Goal: Task Accomplishment & Management: Complete application form

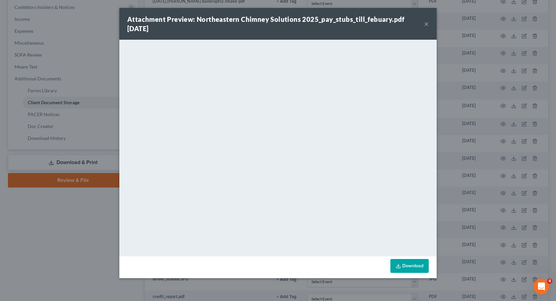
click at [31, 267] on div "Attachment Preview: Northeastern Chimney Solutions 2025_pay_stubs_till_febuary.…" at bounding box center [278, 150] width 556 height 301
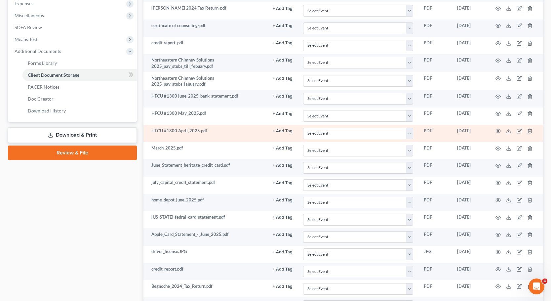
scroll to position [231, 0]
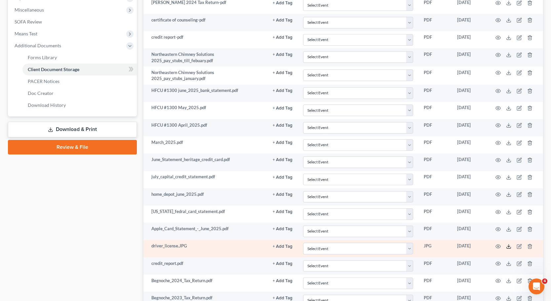
click at [508, 246] on icon at bounding box center [508, 246] width 5 height 5
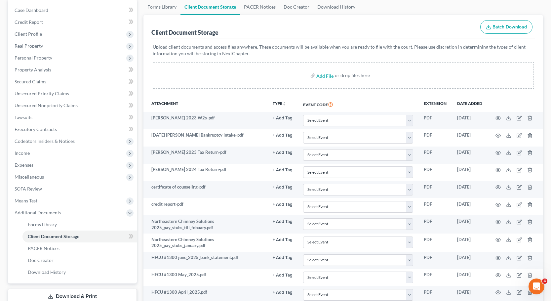
scroll to position [64, 0]
click at [328, 77] on input "file" at bounding box center [324, 76] width 16 height 12
type input "C:\fakepath\[PERSON_NAME] License.pdf"
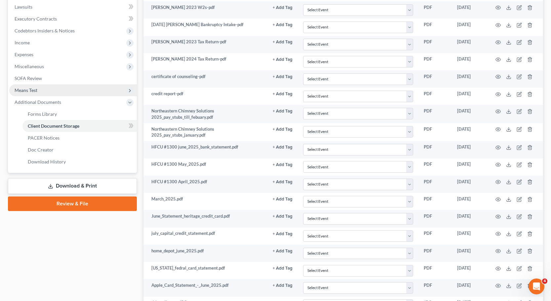
scroll to position [163, 0]
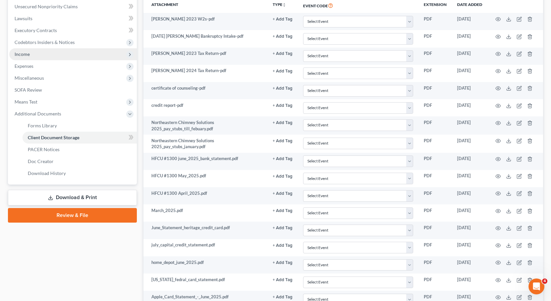
click at [69, 55] on span "Income" at bounding box center [73, 54] width 128 height 12
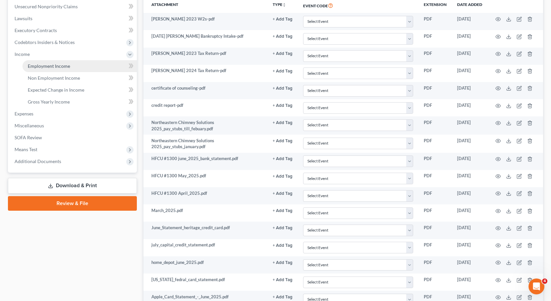
click at [70, 63] on link "Employment Income" at bounding box center [79, 66] width 114 height 12
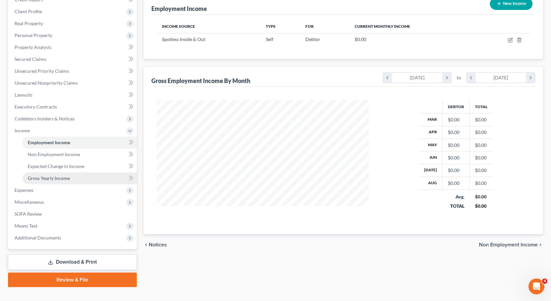
scroll to position [98, 0]
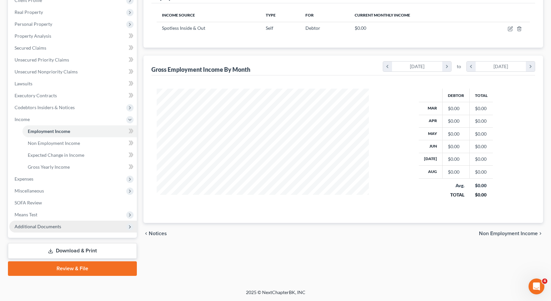
click at [35, 220] on span "Additional Documents" at bounding box center [73, 226] width 128 height 12
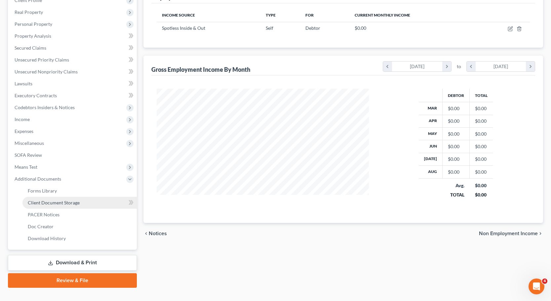
click at [83, 202] on link "Client Document Storage" at bounding box center [79, 203] width 114 height 12
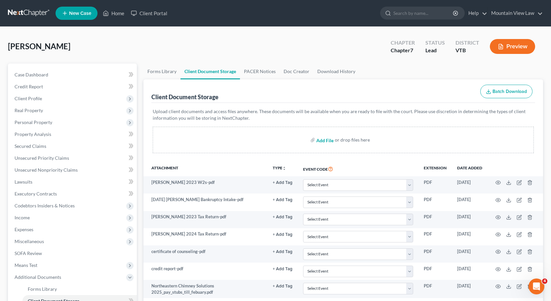
click at [330, 140] on input "file" at bounding box center [324, 140] width 16 height 12
type input "C:\fakepath\[PERSON_NAME] License.pdf"
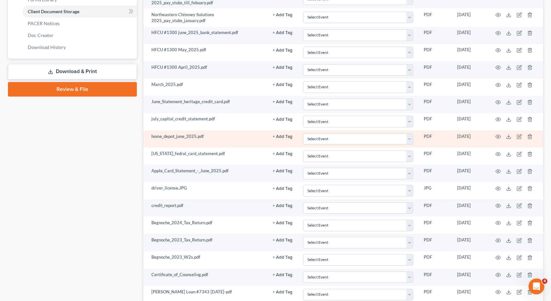
scroll to position [395, 0]
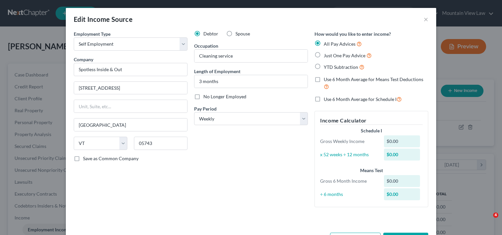
select select "1"
select select "49"
select select "3"
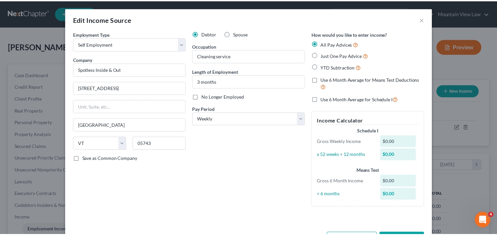
scroll to position [25, 0]
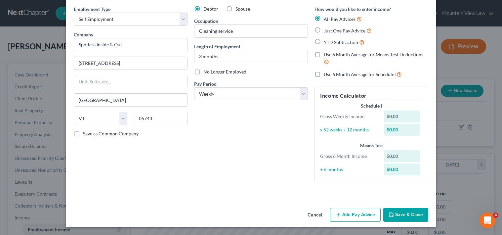
click at [308, 213] on button "Cancel" at bounding box center [314, 214] width 25 height 13
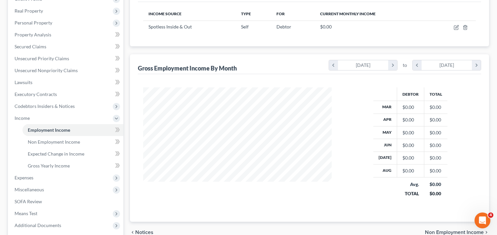
scroll to position [164, 0]
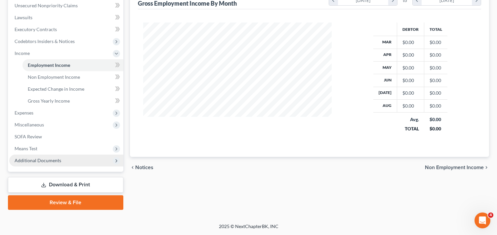
click at [66, 160] on span "Additional Documents" at bounding box center [66, 160] width 114 height 12
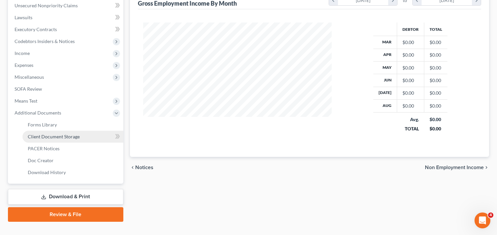
click at [63, 139] on span "Client Document Storage" at bounding box center [54, 137] width 52 height 6
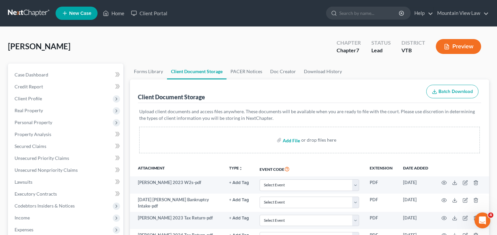
click at [284, 140] on input "file" at bounding box center [291, 140] width 16 height 12
type input "C:\fakepath\[PERSON_NAME] License.pdf"
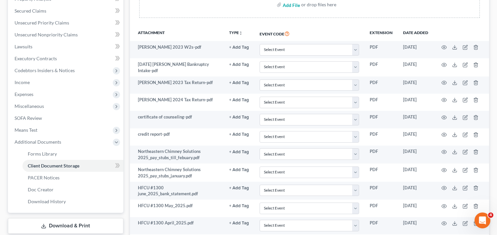
scroll to position [132, 0]
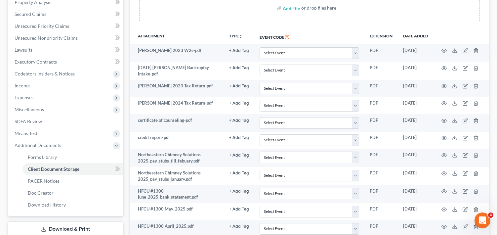
click at [274, 8] on div "Add File or drop files here" at bounding box center [309, 8] width 340 height 26
drag, startPoint x: 259, startPoint y: 17, endPoint x: 239, endPoint y: 11, distance: 20.6
click at [239, 11] on div "Add File or drop files here" at bounding box center [309, 8] width 340 height 26
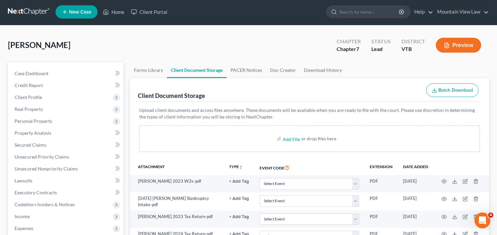
scroll to position [0, 0]
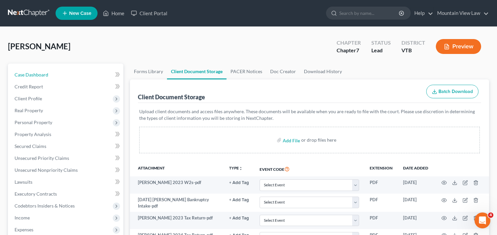
click at [45, 75] on span "Case Dashboard" at bounding box center [32, 75] width 34 height 6
select select "1"
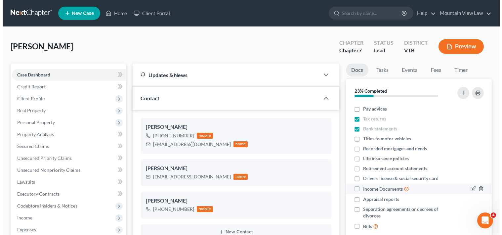
scroll to position [13, 0]
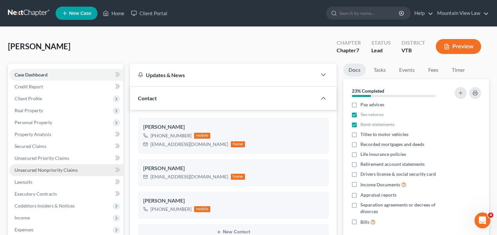
click at [81, 168] on link "Unsecured Nonpriority Claims" at bounding box center [66, 170] width 114 height 12
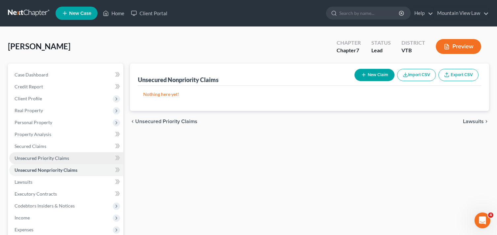
click at [60, 157] on span "Unsecured Priority Claims" at bounding box center [42, 158] width 55 height 6
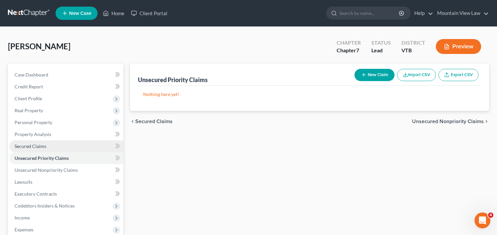
click at [53, 147] on link "Secured Claims" at bounding box center [66, 146] width 114 height 12
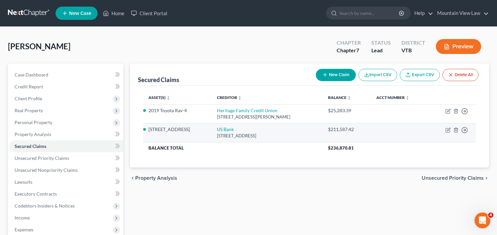
click at [444, 126] on td "Move to E Move to F Move to G Move to Notice Only" at bounding box center [451, 132] width 47 height 19
click at [448, 132] on icon "button" at bounding box center [448, 130] width 4 height 4
select select "24"
select select "2"
select select "0"
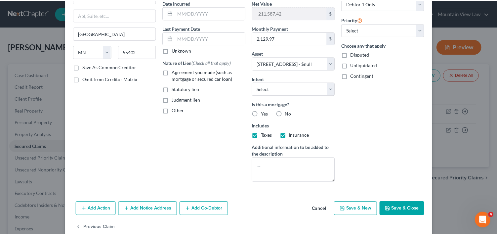
scroll to position [79, 0]
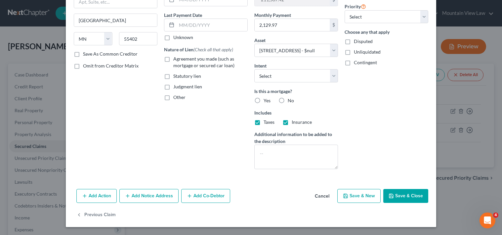
click at [395, 192] on button "Save & Close" at bounding box center [405, 196] width 45 height 14
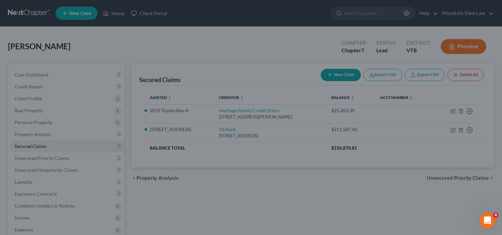
select select "2"
type input "0"
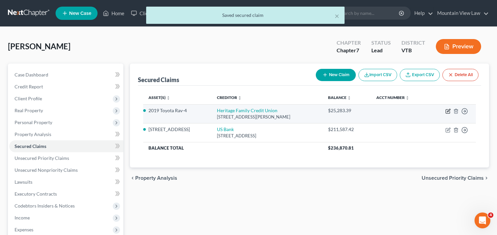
click at [448, 112] on icon "button" at bounding box center [448, 110] width 3 height 3
select select "49"
select select "3"
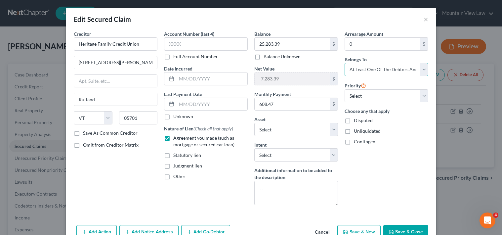
click at [377, 75] on select "Select Debtor 1 Only Debtor 2 Only Debtor 1 And Debtor 2 Only At Least One Of T…" at bounding box center [386, 69] width 84 height 13
click at [344, 63] on select "Select Debtor 1 Only Debtor 2 Only Debtor 1 And Debtor 2 Only At Least One Of T…" at bounding box center [386, 69] width 84 height 13
drag, startPoint x: 351, startPoint y: 227, endPoint x: 321, endPoint y: 228, distance: 30.4
click at [384, 197] on div "Edit Secured Claim × Creditor * Heritage Family Credit Union 30 [PERSON_NAME] […" at bounding box center [251, 135] width 370 height 255
click at [319, 231] on button "Cancel" at bounding box center [321, 231] width 25 height 13
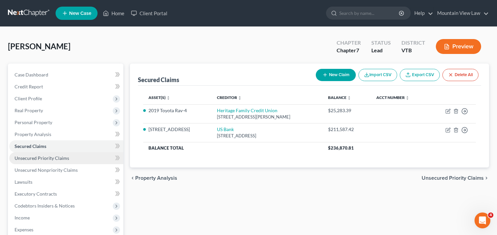
drag, startPoint x: 61, startPoint y: 161, endPoint x: 63, endPoint y: 158, distance: 3.8
click at [61, 161] on link "Unsecured Priority Claims" at bounding box center [66, 158] width 114 height 12
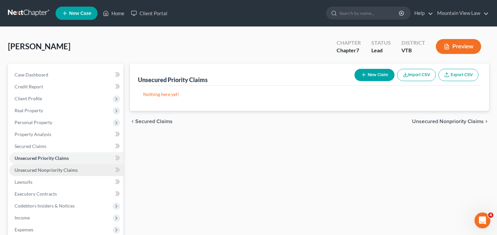
click at [61, 169] on span "Unsecured Nonpriority Claims" at bounding box center [46, 170] width 63 height 6
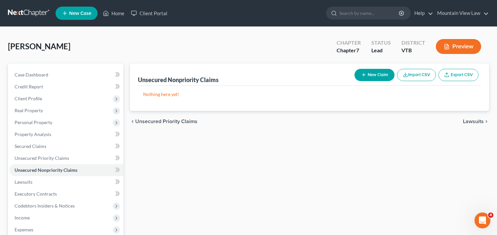
click at [378, 77] on button "New Claim" at bounding box center [374, 75] width 40 height 12
select select "0"
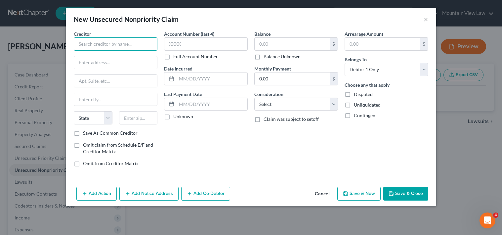
click at [126, 50] on input "text" at bounding box center [116, 43] width 84 height 13
click at [123, 44] on input "text" at bounding box center [116, 43] width 84 height 13
click at [322, 198] on button "Cancel" at bounding box center [321, 193] width 25 height 13
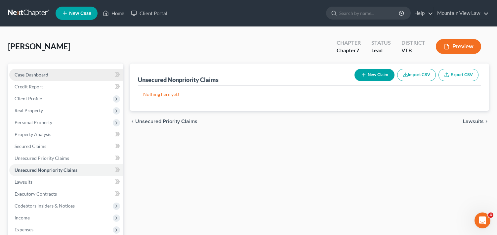
click at [35, 77] on span "Case Dashboard" at bounding box center [32, 75] width 34 height 6
select select "1"
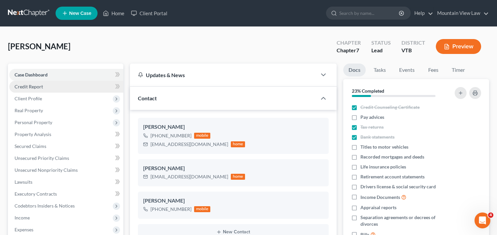
click at [64, 87] on link "Credit Report" at bounding box center [66, 87] width 114 height 12
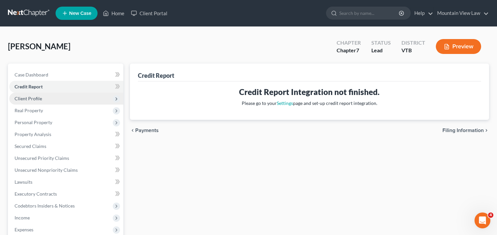
click at [39, 96] on span "Client Profile" at bounding box center [28, 99] width 27 height 6
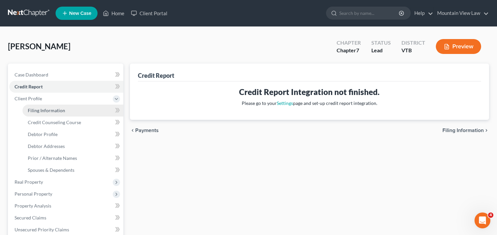
click at [63, 112] on span "Filing Information" at bounding box center [46, 110] width 37 height 6
select select "1"
select select "0"
select select "49"
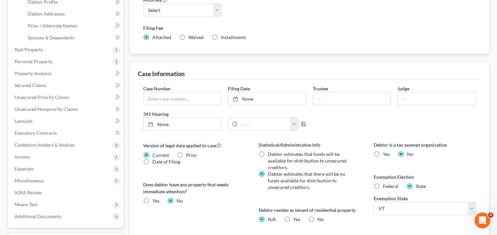
scroll to position [221, 0]
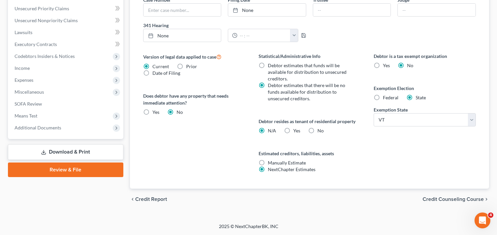
click at [433, 199] on span "Credit Counseling Course" at bounding box center [452, 198] width 61 height 5
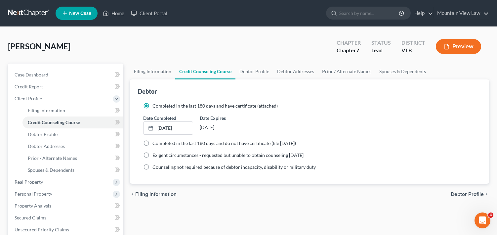
click at [460, 196] on span "Debtor Profile" at bounding box center [467, 193] width 33 height 5
select select "1"
select select "2"
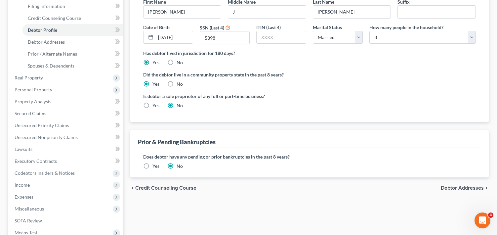
scroll to position [132, 0]
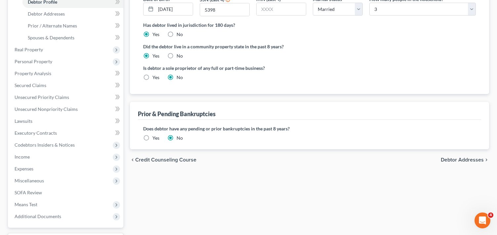
click at [447, 159] on span "Debtor Addresses" at bounding box center [462, 159] width 43 height 5
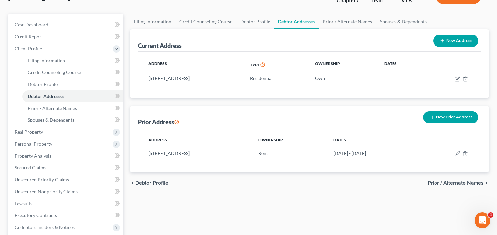
scroll to position [99, 0]
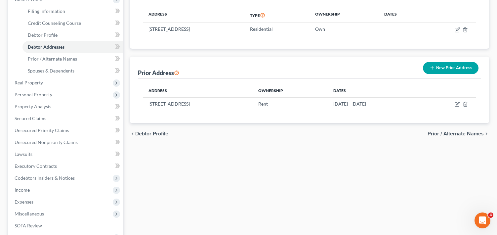
click at [456, 134] on span "Prior / Alternate Names" at bounding box center [455, 133] width 56 height 5
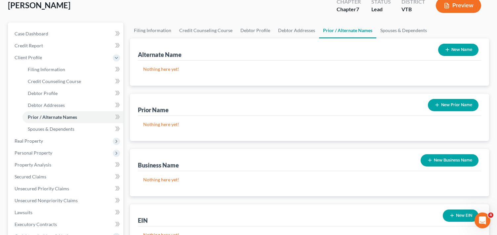
scroll to position [99, 0]
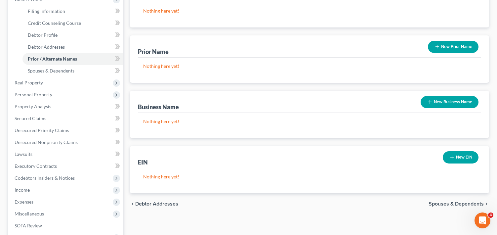
click at [175, 109] on div "Business Name" at bounding box center [158, 107] width 41 height 8
click at [168, 121] on p "Nothing here yet!" at bounding box center [309, 121] width 333 height 7
click at [438, 102] on button "New Business Name" at bounding box center [449, 102] width 58 height 12
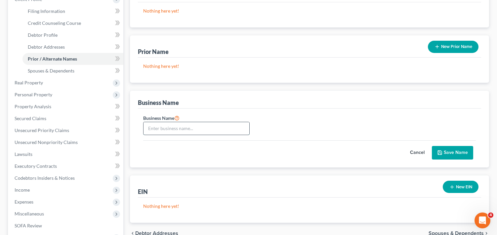
click at [192, 128] on input "text" at bounding box center [196, 128] width 106 height 13
type input "Spotless Inside & Out LLC"
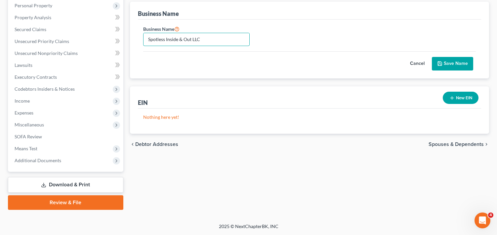
scroll to position [122, 0]
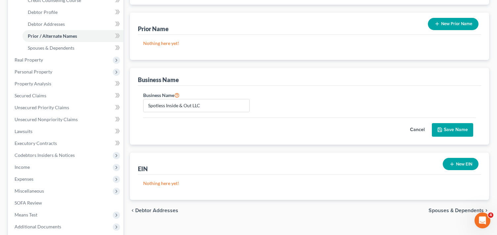
click at [319, 115] on div "Business Name Spotless Inside & Out LLC" at bounding box center [309, 104] width 339 height 26
click at [449, 126] on button "Save Name" at bounding box center [452, 130] width 41 height 14
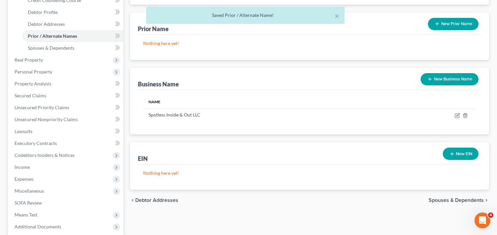
click at [447, 199] on span "Spouses & Dependents" at bounding box center [455, 199] width 55 height 5
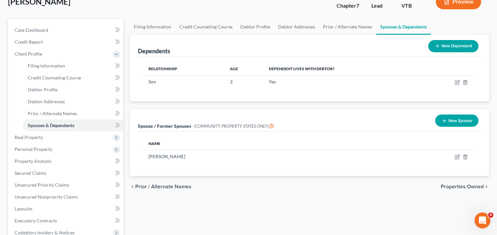
scroll to position [99, 0]
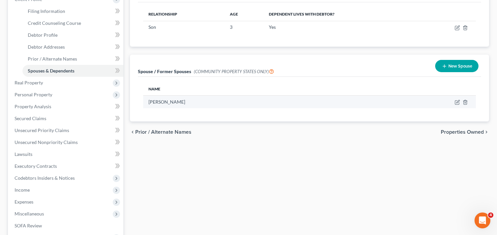
click at [453, 100] on td at bounding box center [415, 102] width 119 height 13
click at [457, 101] on icon "button" at bounding box center [456, 101] width 5 height 5
select select "0"
select select "49"
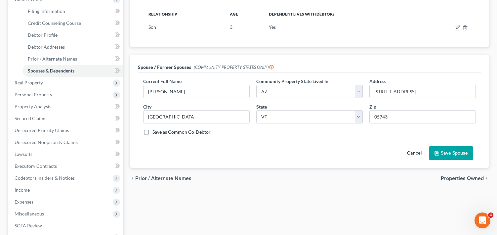
click at [411, 148] on button "Cancel" at bounding box center [414, 152] width 29 height 13
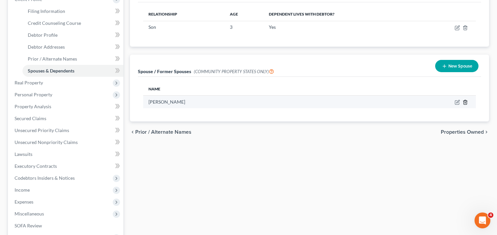
click at [465, 99] on icon "button" at bounding box center [464, 101] width 5 height 5
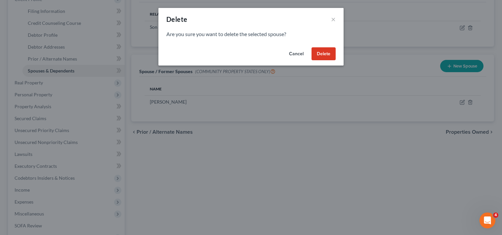
click at [329, 58] on button "Delete" at bounding box center [323, 53] width 24 height 13
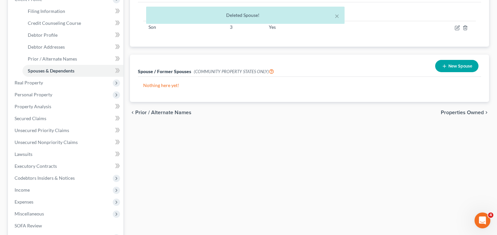
click at [472, 112] on span "Properties Owned" at bounding box center [462, 112] width 43 height 5
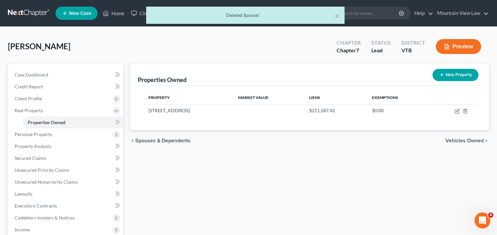
click at [470, 140] on span "Vehicles Owned" at bounding box center [464, 140] width 38 height 5
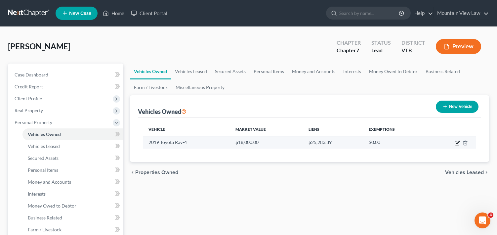
click at [457, 140] on icon "button" at bounding box center [456, 142] width 5 height 5
select select "0"
select select "7"
select select "2"
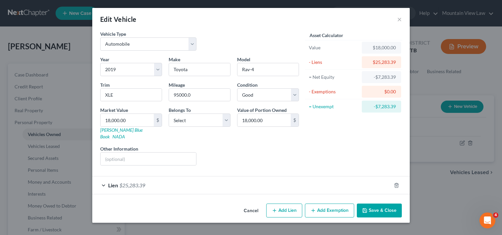
click at [335, 209] on button "Add Exemption" at bounding box center [329, 210] width 49 height 14
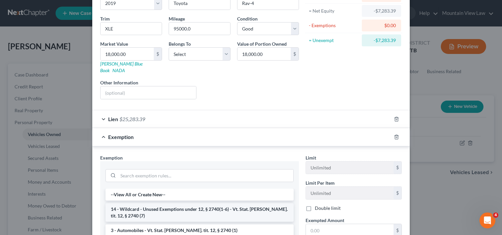
scroll to position [33, 0]
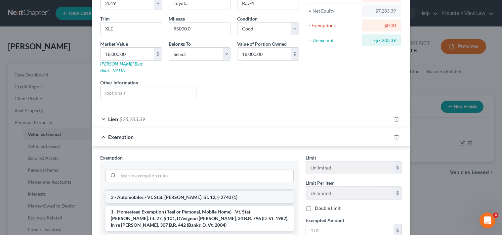
click at [188, 191] on li "3 - Automobiles - Vt. Stat. [PERSON_NAME]. tit. 12, § 2740 (1)" at bounding box center [199, 197] width 188 height 12
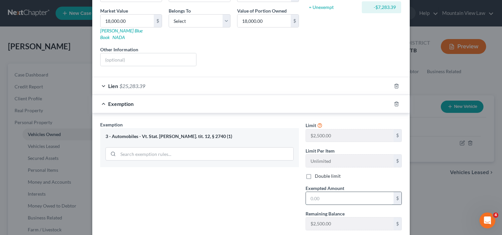
click at [336, 192] on input "text" at bounding box center [350, 198] width 88 height 13
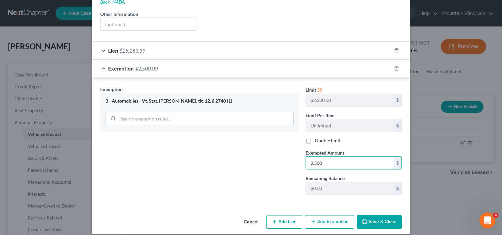
scroll to position [135, 0]
type input "2,500"
click at [382, 215] on button "Save & Close" at bounding box center [379, 222] width 45 height 14
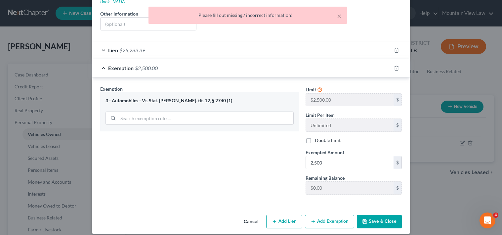
click at [256, 174] on div "Exemption Set must be selected for CA. Exemption * 3 - Automobiles - Vt. Stat. …" at bounding box center [199, 142] width 205 height 114
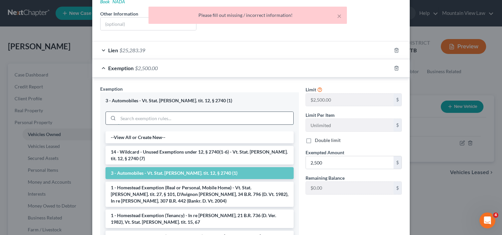
click at [181, 117] on input "search" at bounding box center [205, 118] width 175 height 13
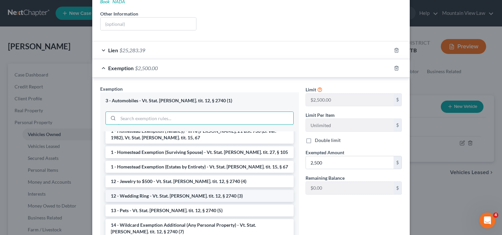
scroll to position [99, 0]
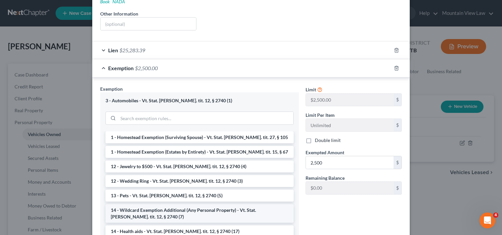
click at [251, 204] on li "14 - Wildcard Exemption Additional (Any Personal Property) - Vt. Stat. [PERSON_…" at bounding box center [199, 213] width 188 height 19
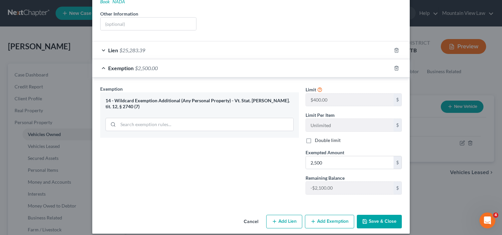
click at [240, 98] on div "14 - Wildcard Exemption Additional (Any Personal Property) - Vt. Stat. [PERSON_…" at bounding box center [199, 104] width 188 height 12
click at [236, 98] on div "14 - Wildcard Exemption Additional (Any Personal Property) - Vt. Stat. [PERSON_…" at bounding box center [199, 104] width 188 height 12
click at [201, 167] on div "Exemption Set must be selected for CA. Exemption * 14 - Wildcard Exemption Addi…" at bounding box center [199, 142] width 205 height 114
click at [269, 167] on div "Exemption Set must be selected for CA. Exemption * 14 - Wildcard Exemption Addi…" at bounding box center [199, 142] width 205 height 114
click at [274, 178] on div "Exemption Set must be selected for CA. Exemption * 14 - Wildcard Exemption Addi…" at bounding box center [199, 142] width 205 height 114
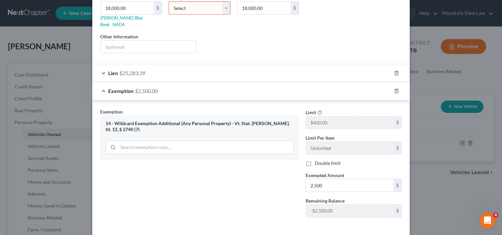
scroll to position [69, 0]
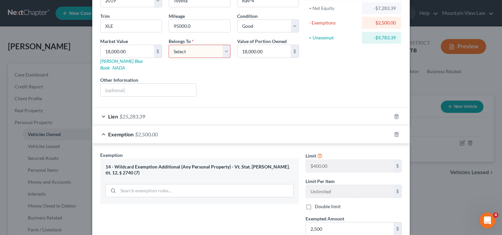
click at [208, 164] on div "14 - Wildcard Exemption Additional (Any Personal Property) - Vt. Stat. [PERSON_…" at bounding box center [199, 170] width 188 height 12
click at [139, 158] on div "14 - Wildcard Exemption Additional (Any Personal Property) - Vt. Stat. [PERSON_…" at bounding box center [199, 180] width 199 height 45
click at [127, 131] on span "Exemption" at bounding box center [120, 134] width 25 height 6
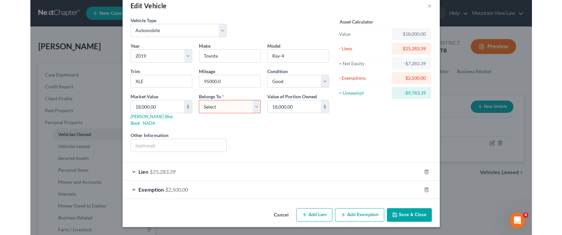
scroll to position [7, 0]
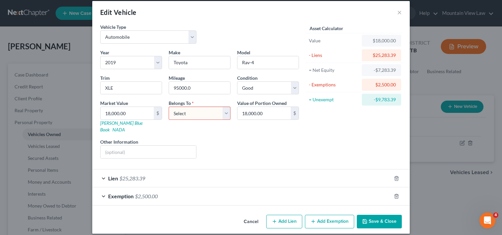
click at [203, 114] on select "Select Debtor 1 Only Debtor 2 Only Debtor 1 And Debtor 2 Only At Least One Of T…" at bounding box center [200, 112] width 62 height 13
select select "3"
click at [169, 106] on select "Select Debtor 1 Only Debtor 2 Only Debtor 1 And Debtor 2 Only At Least One Of T…" at bounding box center [200, 112] width 62 height 13
click at [373, 215] on button "Save & Close" at bounding box center [379, 222] width 45 height 14
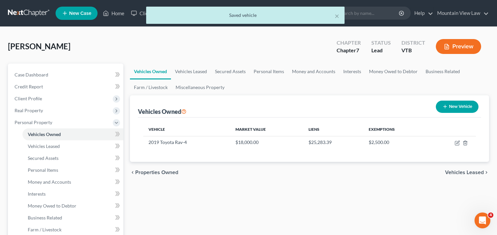
click at [468, 173] on span "Vehicles Leased" at bounding box center [464, 172] width 39 height 5
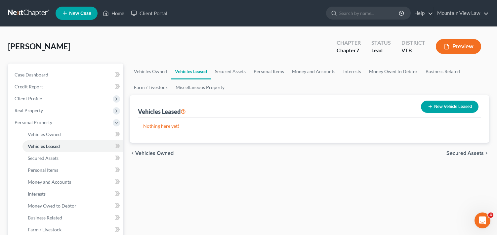
click at [453, 154] on span "Secured Assets" at bounding box center [464, 152] width 37 height 5
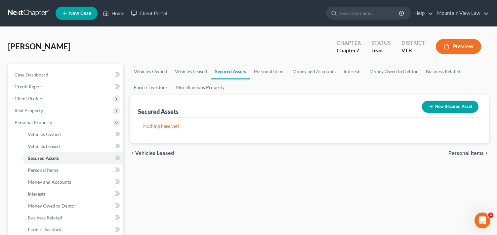
click at [449, 107] on button "New Secured Asset" at bounding box center [450, 106] width 57 height 12
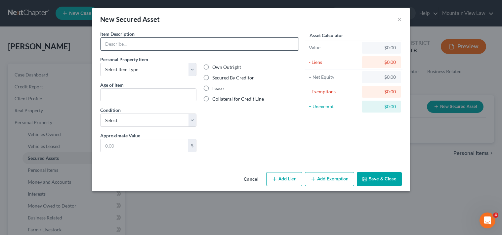
click at [149, 45] on input "text" at bounding box center [199, 44] width 198 height 13
click at [206, 34] on div "Item Description *" at bounding box center [199, 40] width 199 height 20
click at [148, 69] on select "Select Item Type Clothing Collectibles Of Value Electronics Firearms Household …" at bounding box center [148, 69] width 96 height 13
click at [253, 142] on div "Liens Select" at bounding box center [251, 142] width 103 height 20
click at [397, 20] on button "×" at bounding box center [399, 19] width 5 height 8
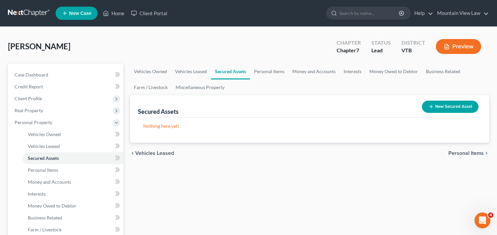
click at [458, 153] on span "Personal Items" at bounding box center [465, 152] width 35 height 5
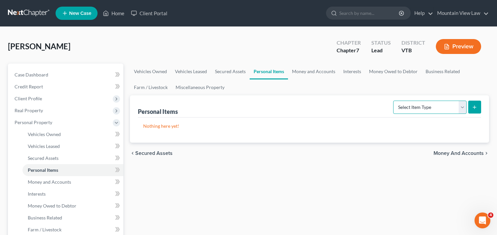
click at [449, 108] on select "Select Item Type Clothing Collectibles Of Value Electronics Firearms Household …" at bounding box center [429, 106] width 73 height 13
click at [457, 151] on span "Money and Accounts" at bounding box center [458, 152] width 50 height 5
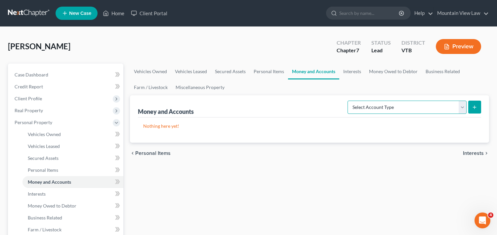
click at [409, 105] on select "Select Account Type Brokerage Cash on Hand Certificates of Deposit Checking Acc…" at bounding box center [406, 106] width 119 height 13
select select "checking"
click at [349, 100] on select "Select Account Type Brokerage Cash on Hand Certificates of Deposit Checking Acc…" at bounding box center [406, 106] width 119 height 13
click at [391, 109] on select "Select Account Type Brokerage Cash on Hand Certificates of Deposit Checking Acc…" at bounding box center [406, 106] width 119 height 13
click at [349, 100] on select "Select Account Type Brokerage Cash on Hand Certificates of Deposit Checking Acc…" at bounding box center [406, 106] width 119 height 13
